Goal: Information Seeking & Learning: Learn about a topic

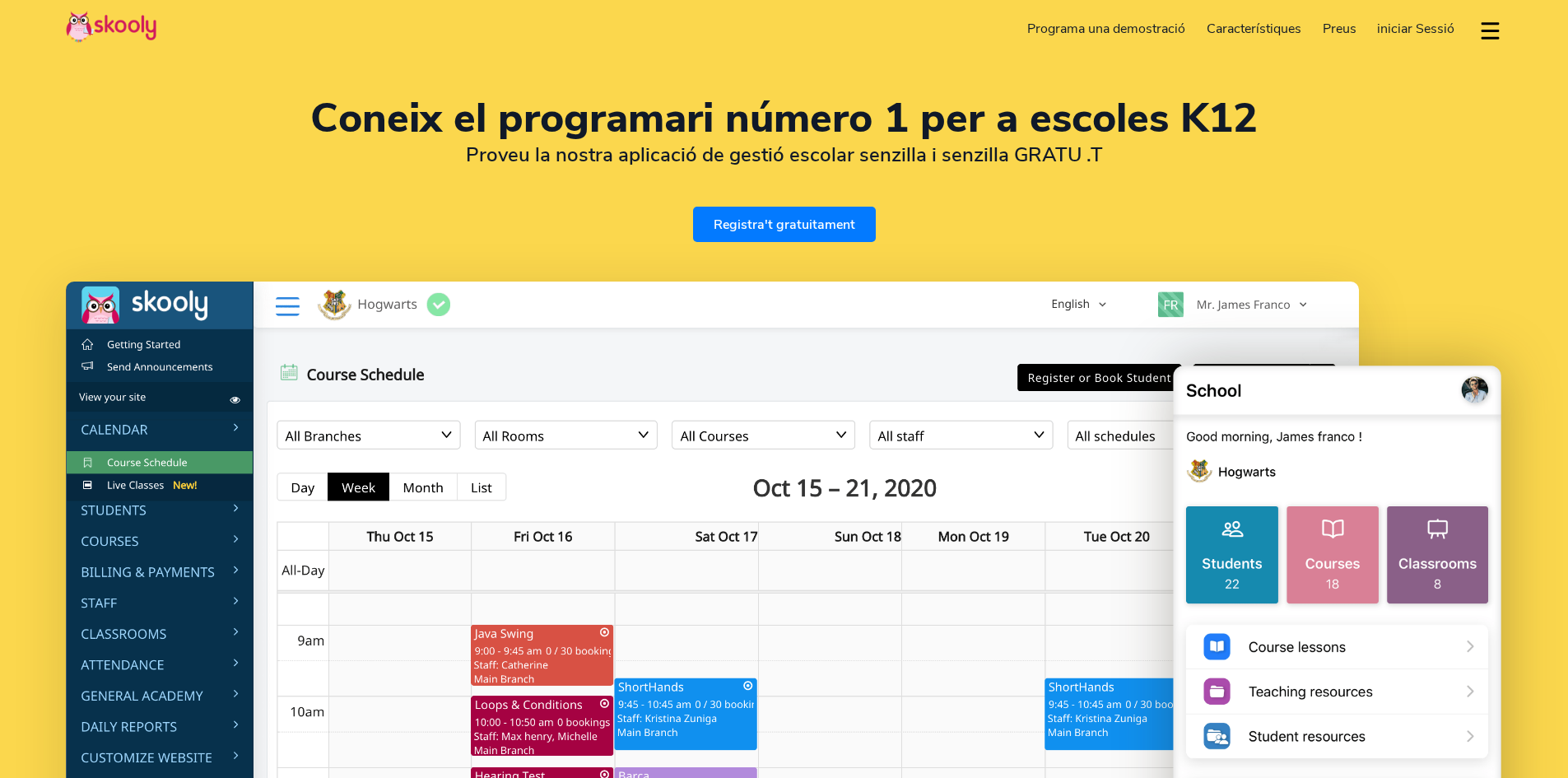
select select "ca"
select select "34"
select select "[GEOGRAPHIC_DATA]"
select select "Europe/[GEOGRAPHIC_DATA]"
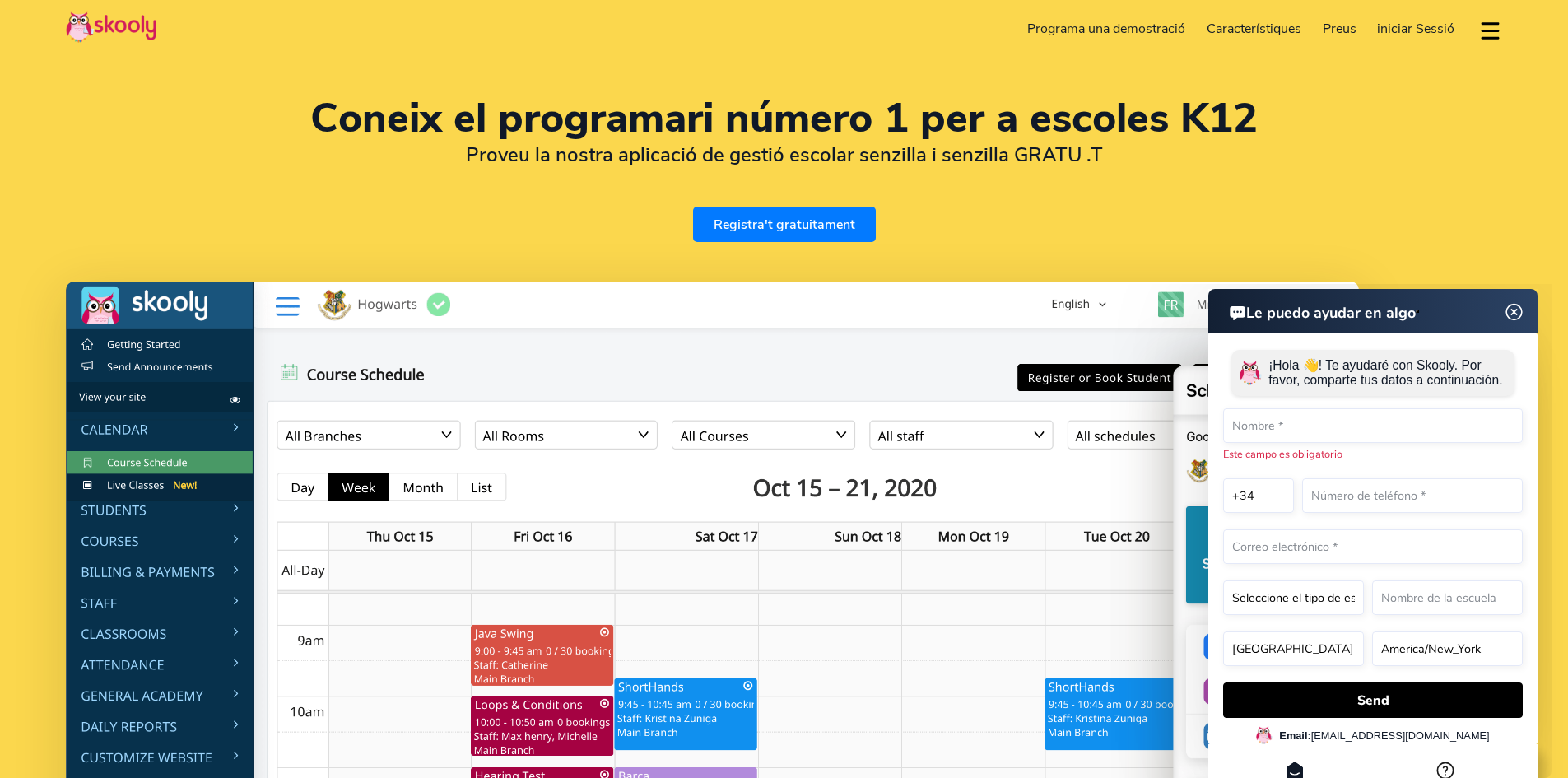
drag, startPoint x: 414, startPoint y: 122, endPoint x: 426, endPoint y: 122, distance: 12.0
click at [418, 122] on h1 "Coneix el programari número 1 per a escoles K12" at bounding box center [784, 119] width 1437 height 39
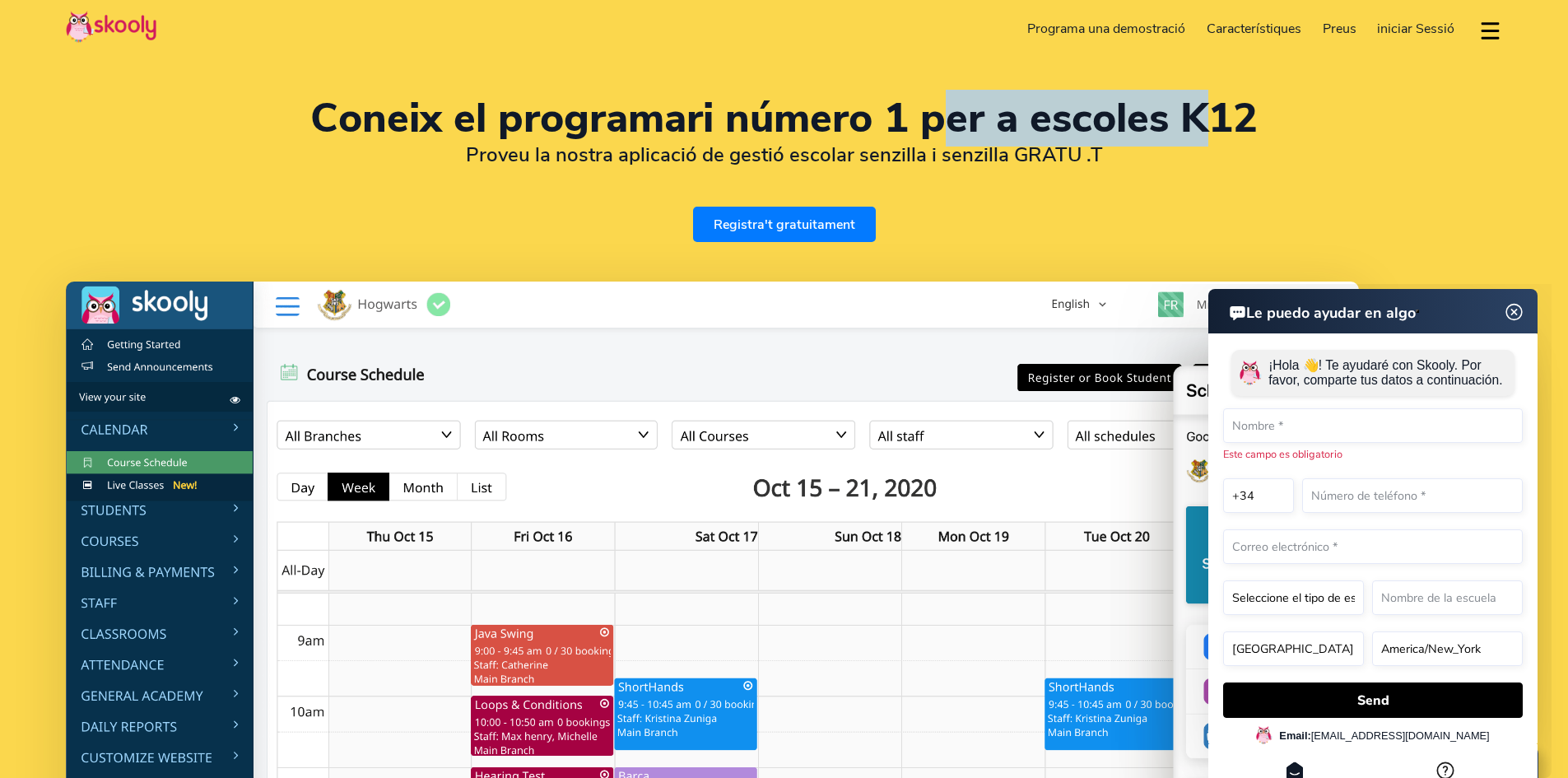
drag, startPoint x: 1211, startPoint y: 127, endPoint x: 897, endPoint y: 112, distance: 314.4
click at [957, 108] on h1 "Coneix el programari número 1 per a escoles K12" at bounding box center [784, 119] width 1437 height 39
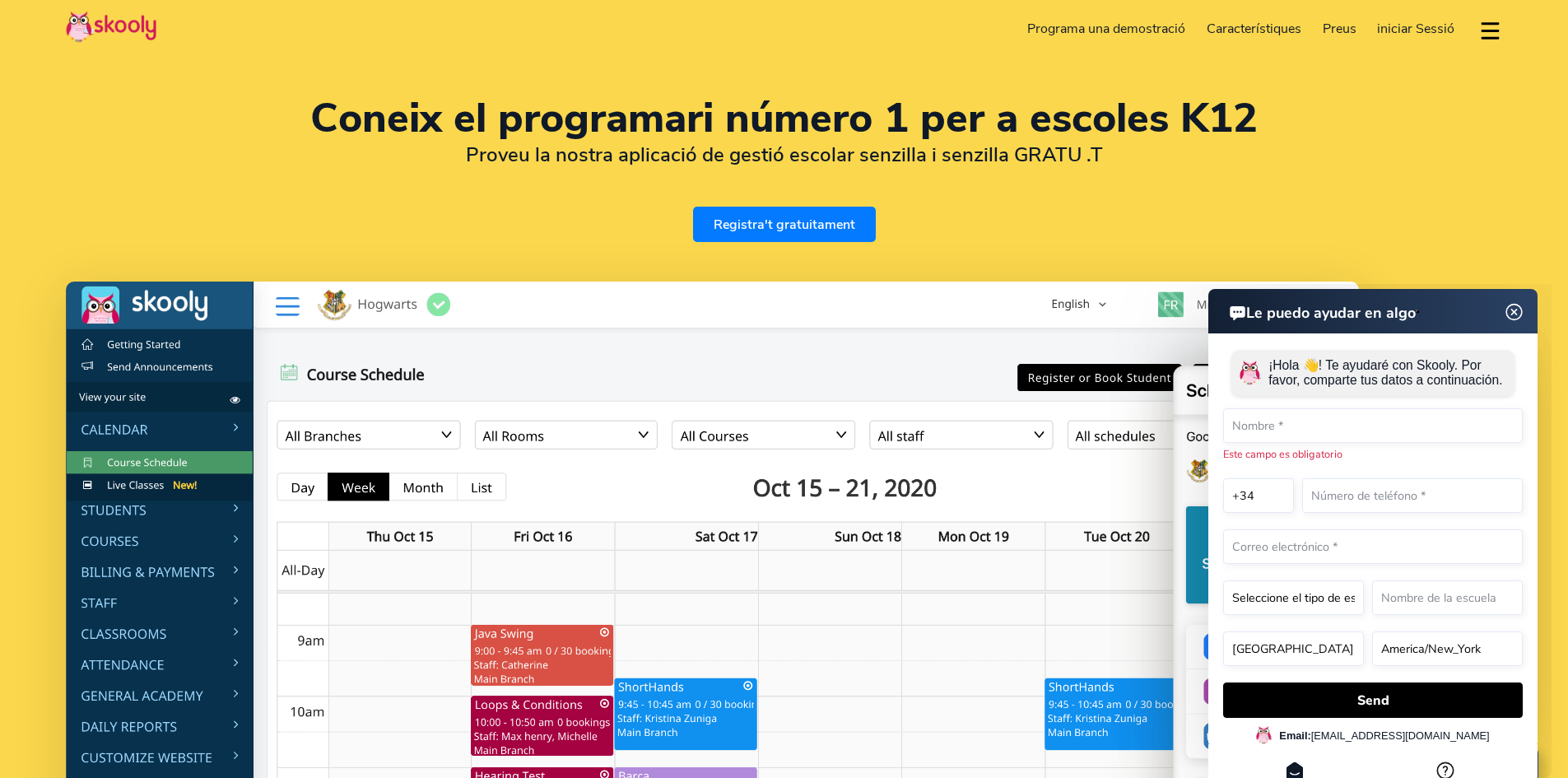
drag, startPoint x: 571, startPoint y: 119, endPoint x: 1248, endPoint y: 120, distance: 677.0
click at [572, 119] on h1 "Coneix el programari número 1 per a escoles K12" at bounding box center [784, 119] width 1437 height 39
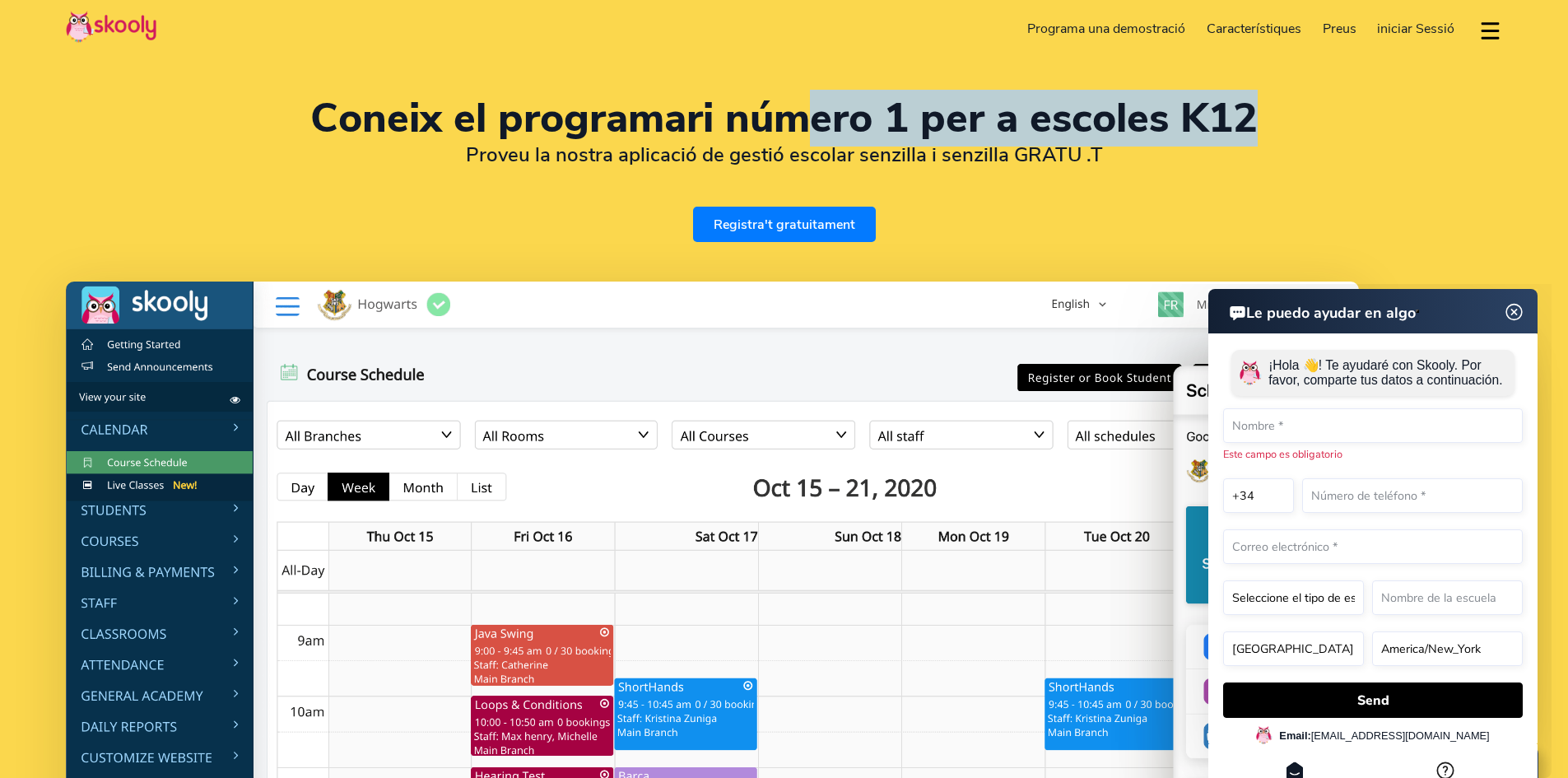
drag, startPoint x: 1331, startPoint y: 116, endPoint x: 696, endPoint y: 103, distance: 635.1
click at [696, 103] on h1 "Coneix el programari número 1 per a escoles K12" at bounding box center [784, 119] width 1437 height 39
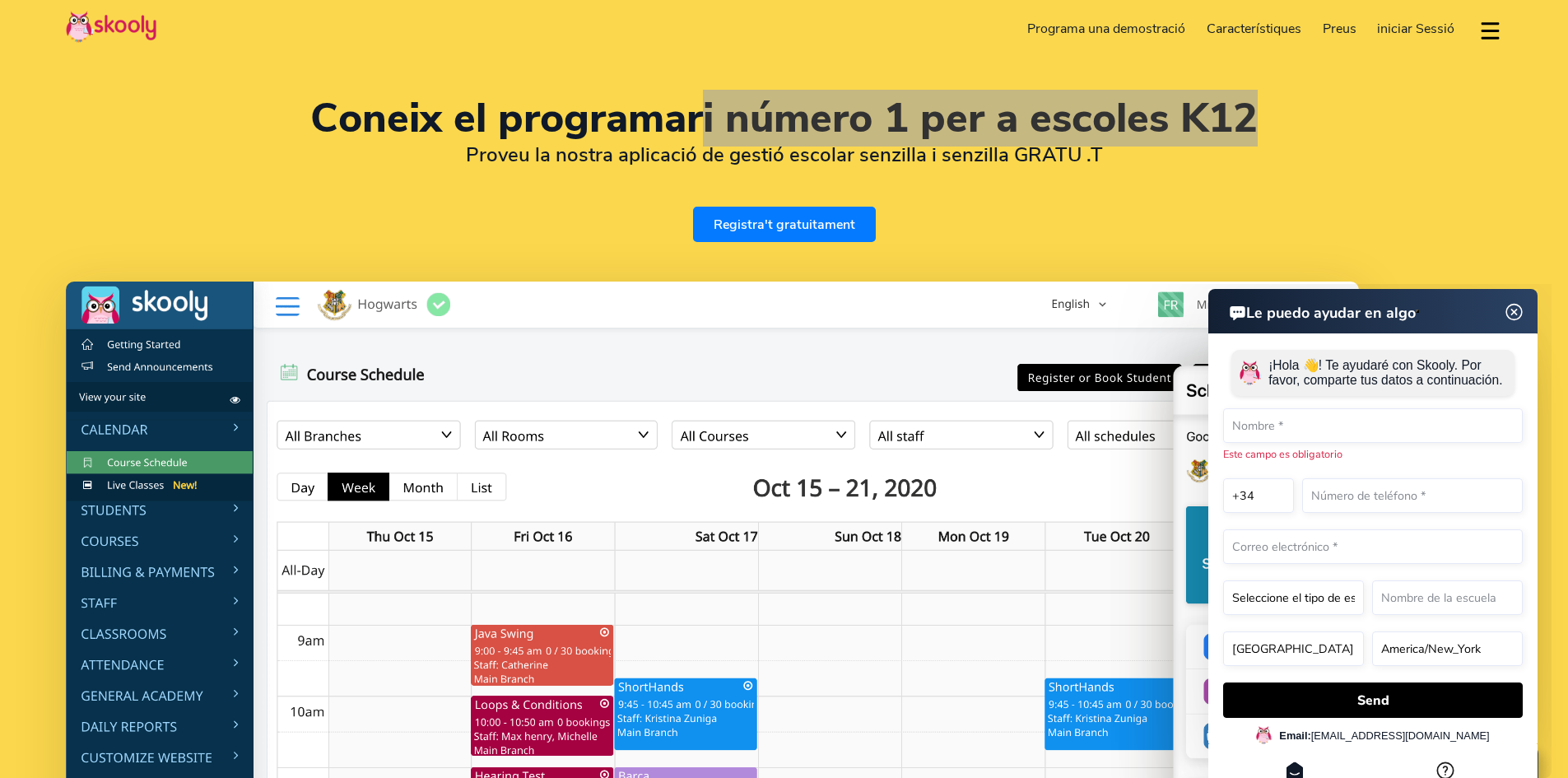
drag, startPoint x: 2588, startPoint y: 630, endPoint x: 1514, endPoint y: 331, distance: 1114.8
click at [1516, 310] on img at bounding box center [1515, 311] width 21 height 31
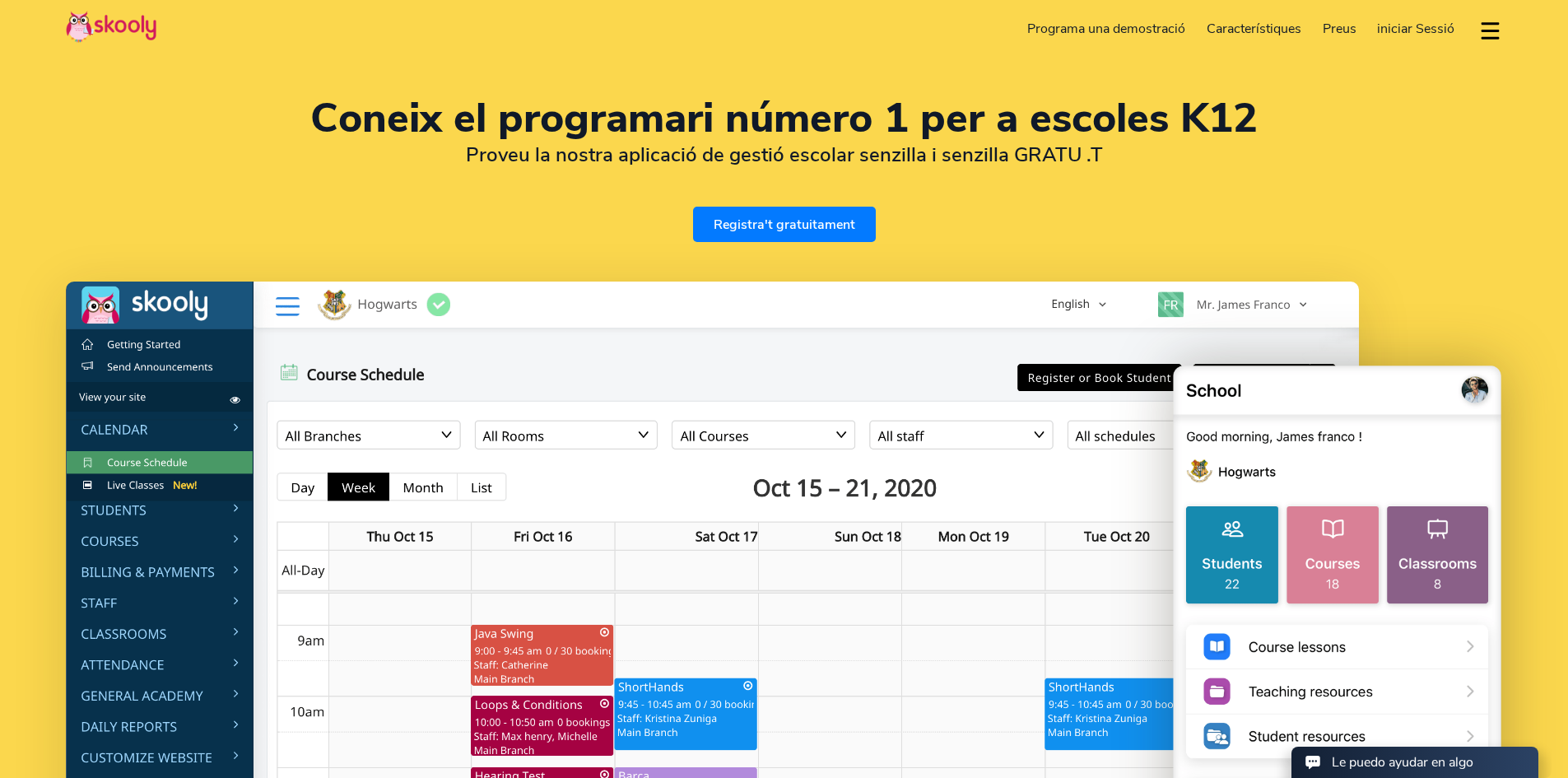
drag, startPoint x: 340, startPoint y: 116, endPoint x: 328, endPoint y: 116, distance: 12.0
click at [341, 116] on h1 "Coneix el programari número 1 per a escoles K12" at bounding box center [784, 119] width 1437 height 39
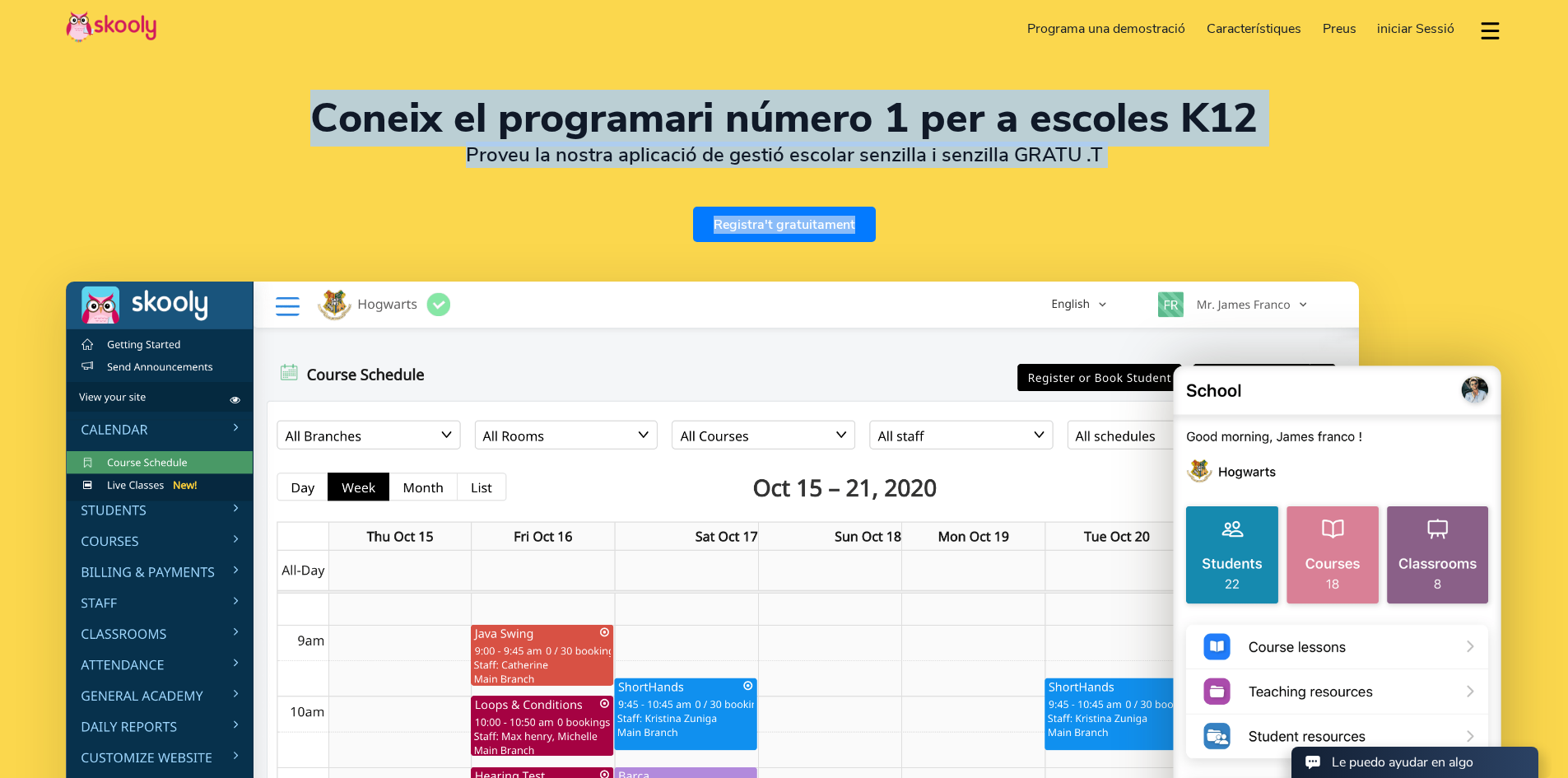
drag, startPoint x: 315, startPoint y: 116, endPoint x: 1004, endPoint y: 176, distance: 691.6
click at [1004, 176] on div "Coneix el programari número 1 per a escoles K12 Proveu la nostra aplicació de g…" at bounding box center [784, 170] width 1437 height 143
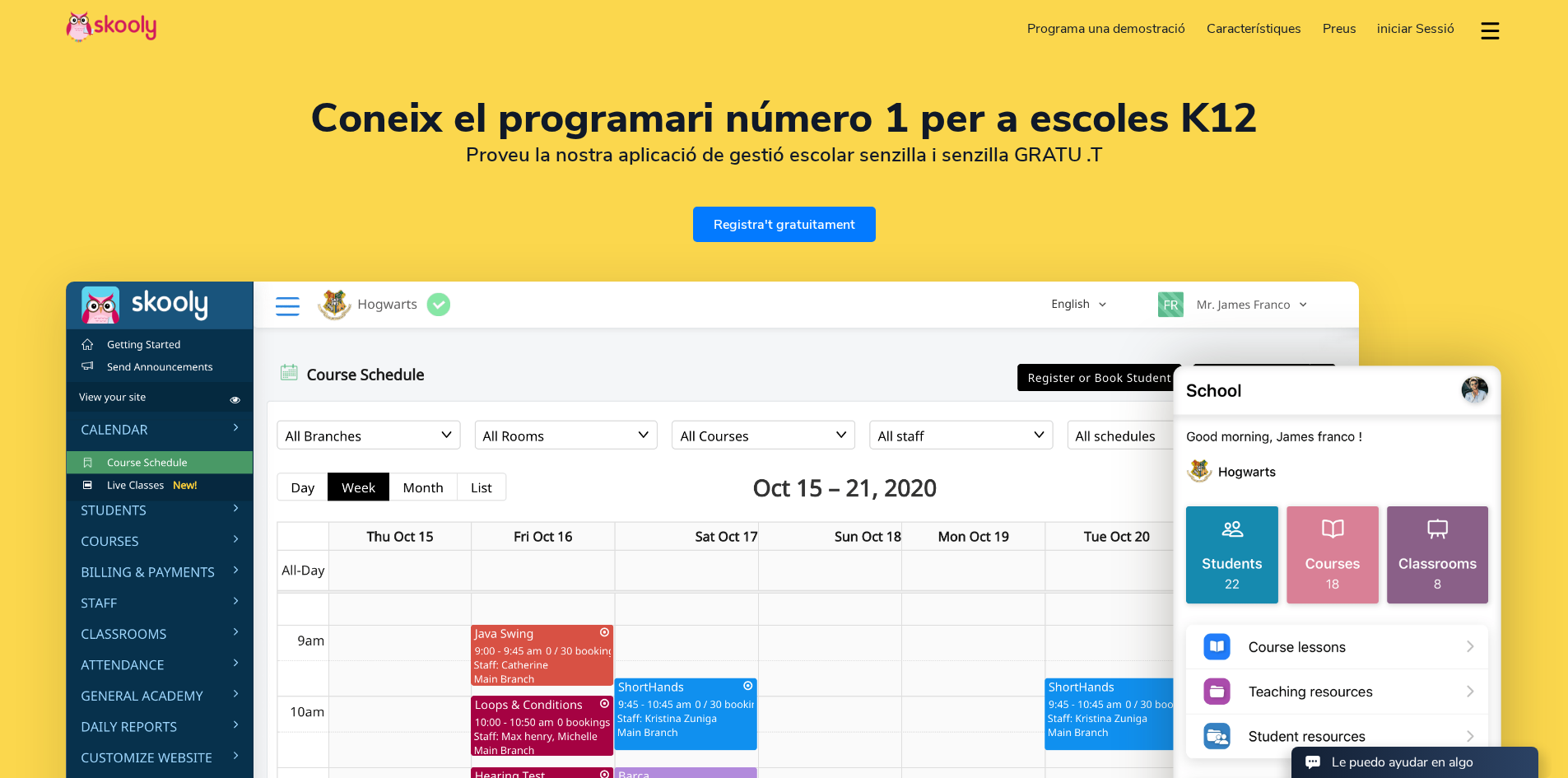
click at [1097, 183] on div "Coneix el programari número 1 per a escoles K12 Proveu la nostra aplicació de g…" at bounding box center [784, 170] width 1437 height 143
